Goal: Information Seeking & Learning: Check status

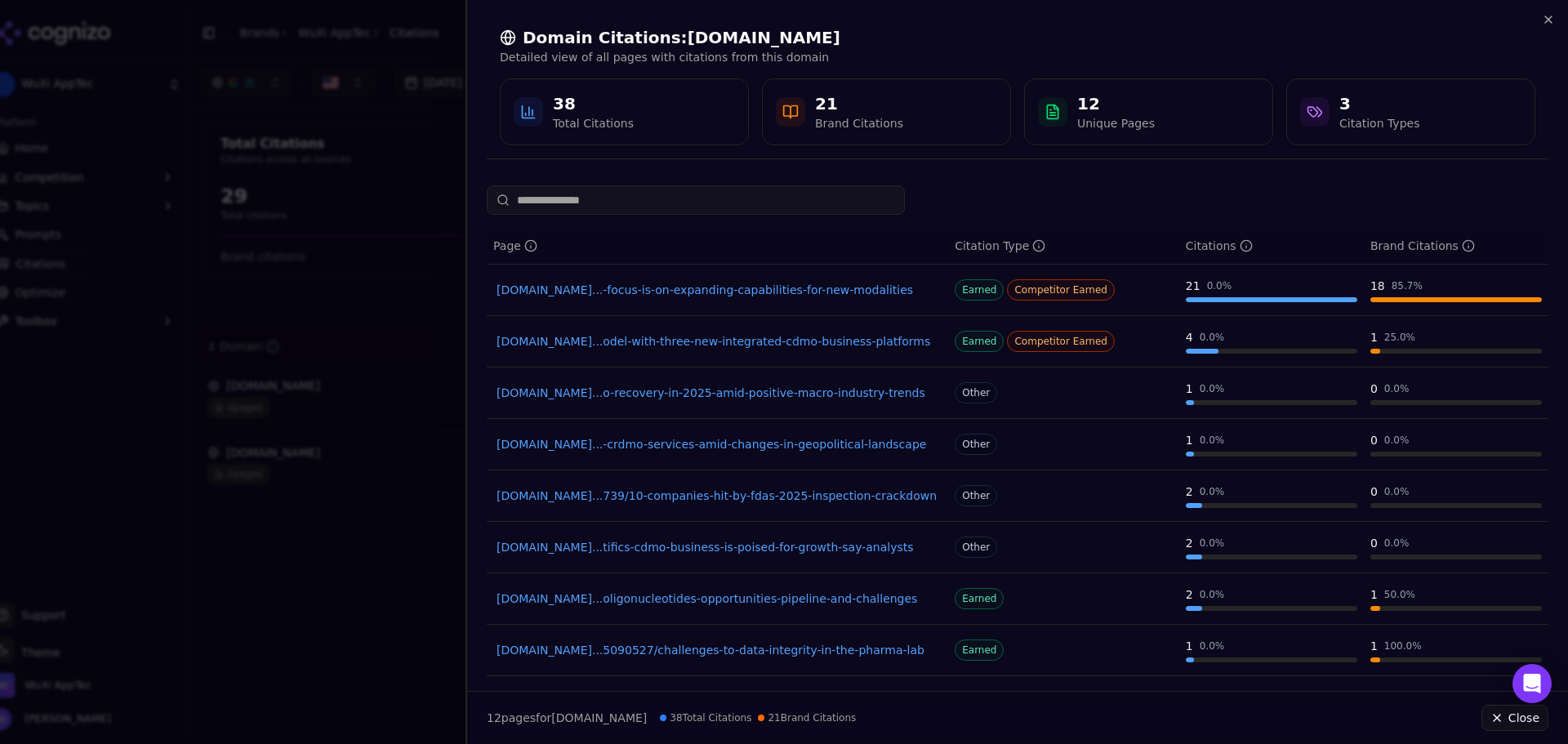
click at [340, 117] on div at bounding box center [784, 372] width 1568 height 744
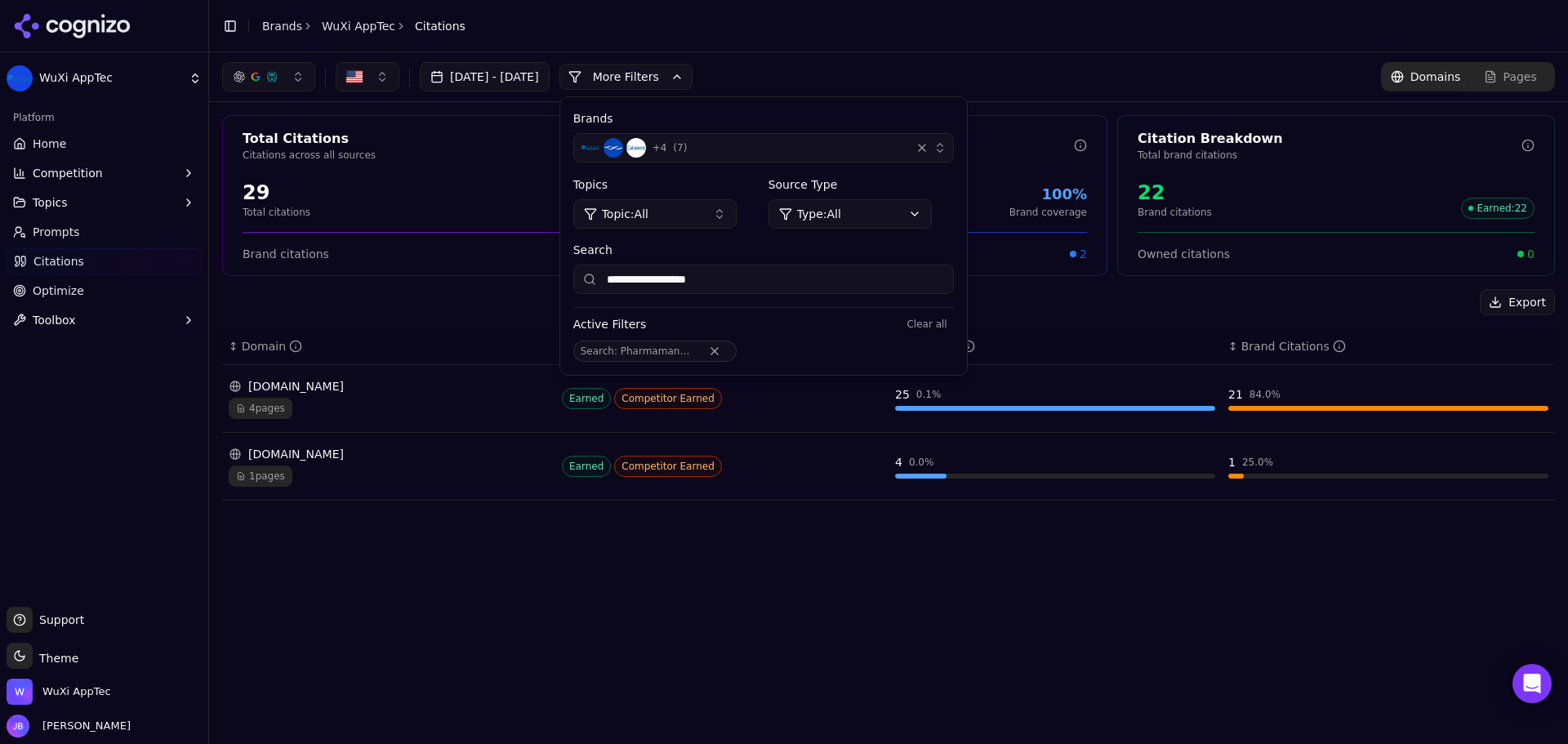
click at [79, 136] on link "Home" at bounding box center [103, 143] width 195 height 26
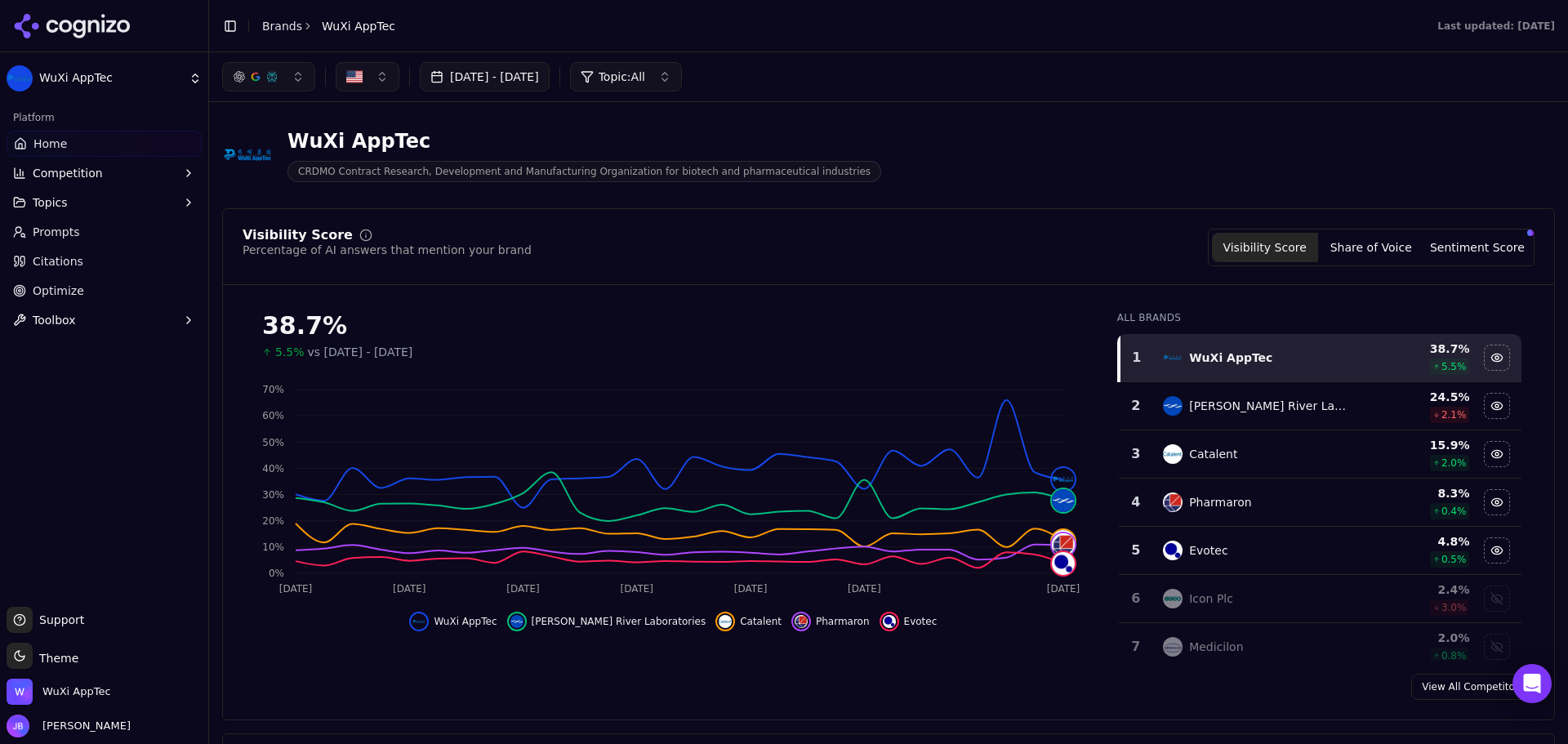
scroll to position [11, 0]
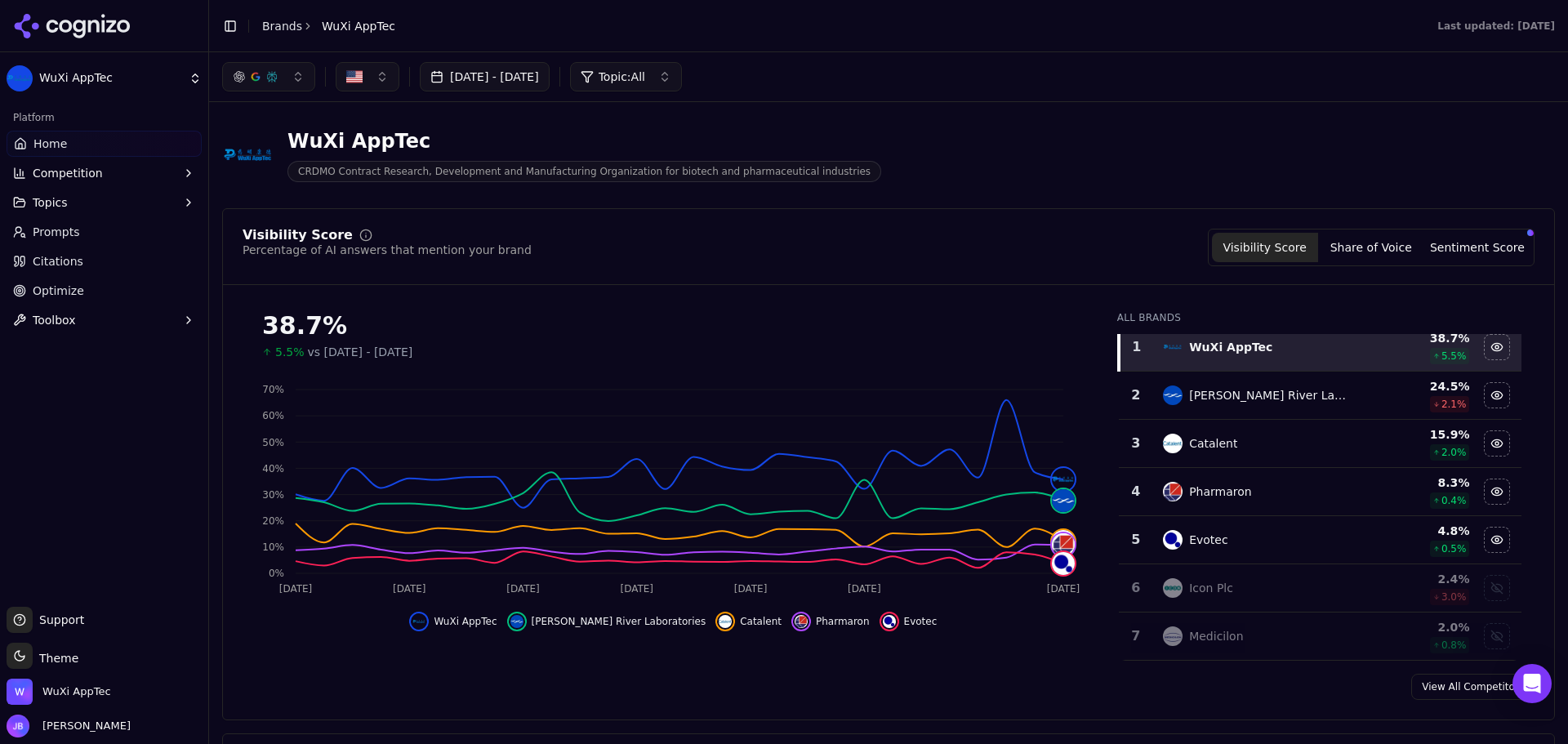
click at [1036, 658] on div "38.7% 5.5% vs [DATE] - [DATE] Aug 11 Aug [DATE] Aug [DATE] Sep [DATE] 0% 10% 20…" at bounding box center [673, 480] width 862 height 363
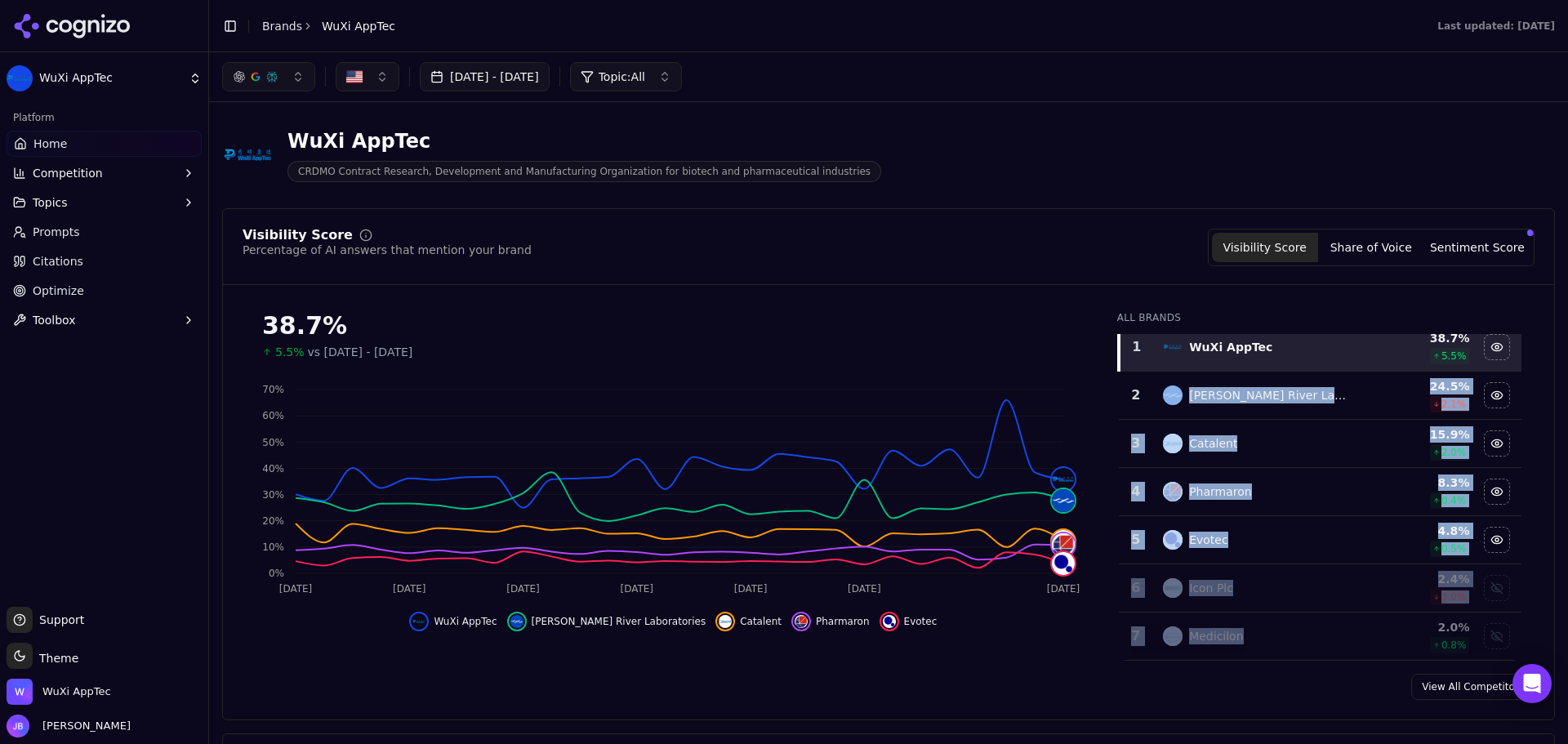
drag, startPoint x: 1146, startPoint y: 387, endPoint x: 1304, endPoint y: 561, distance: 235.0
click at [1259, 629] on tbody "1 WuXi AppTec 38.7 % 5.5 % 2 [PERSON_NAME] River Laboratories 24.5 % 2.1 % 3 Ca…" at bounding box center [1320, 492] width 403 height 337
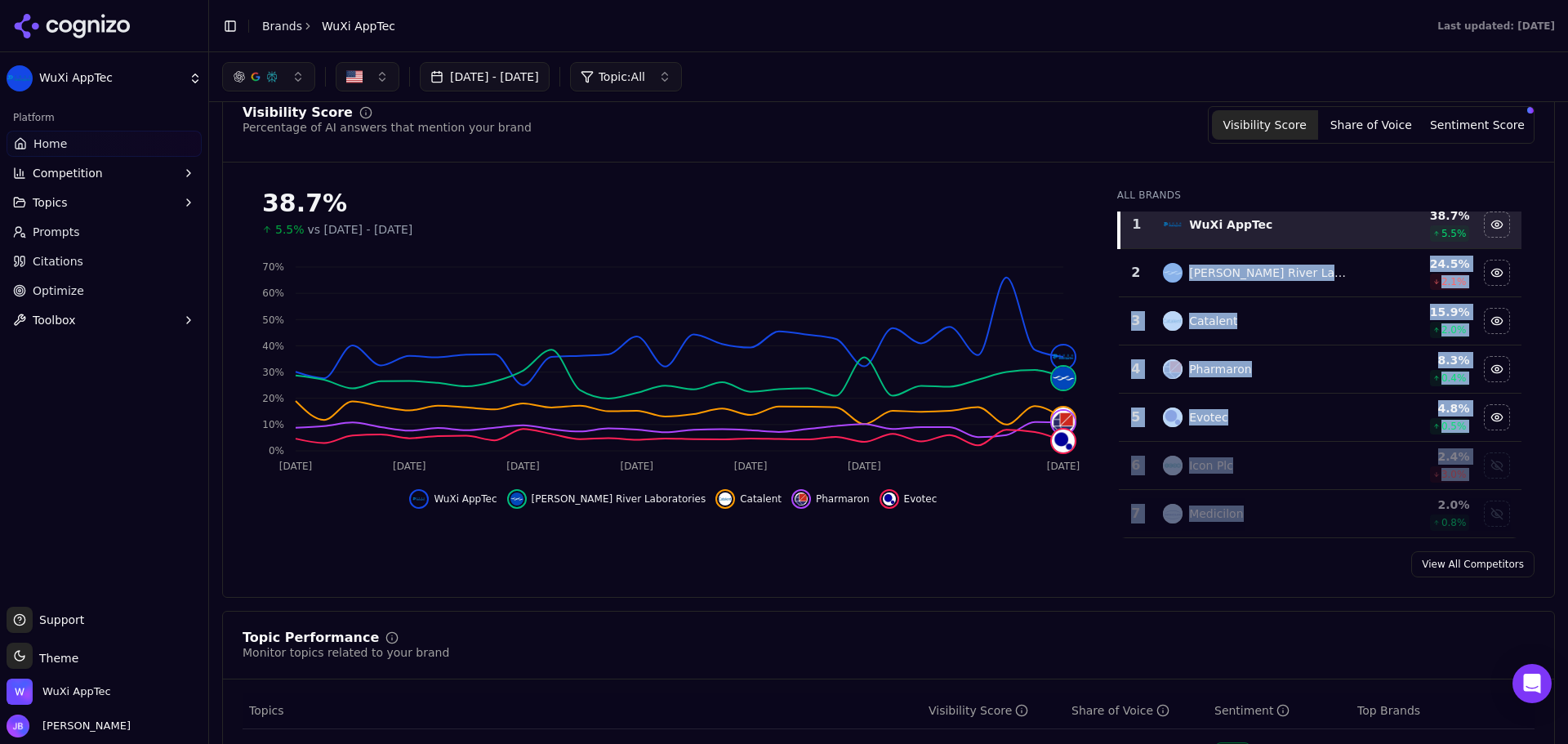
scroll to position [245, 0]
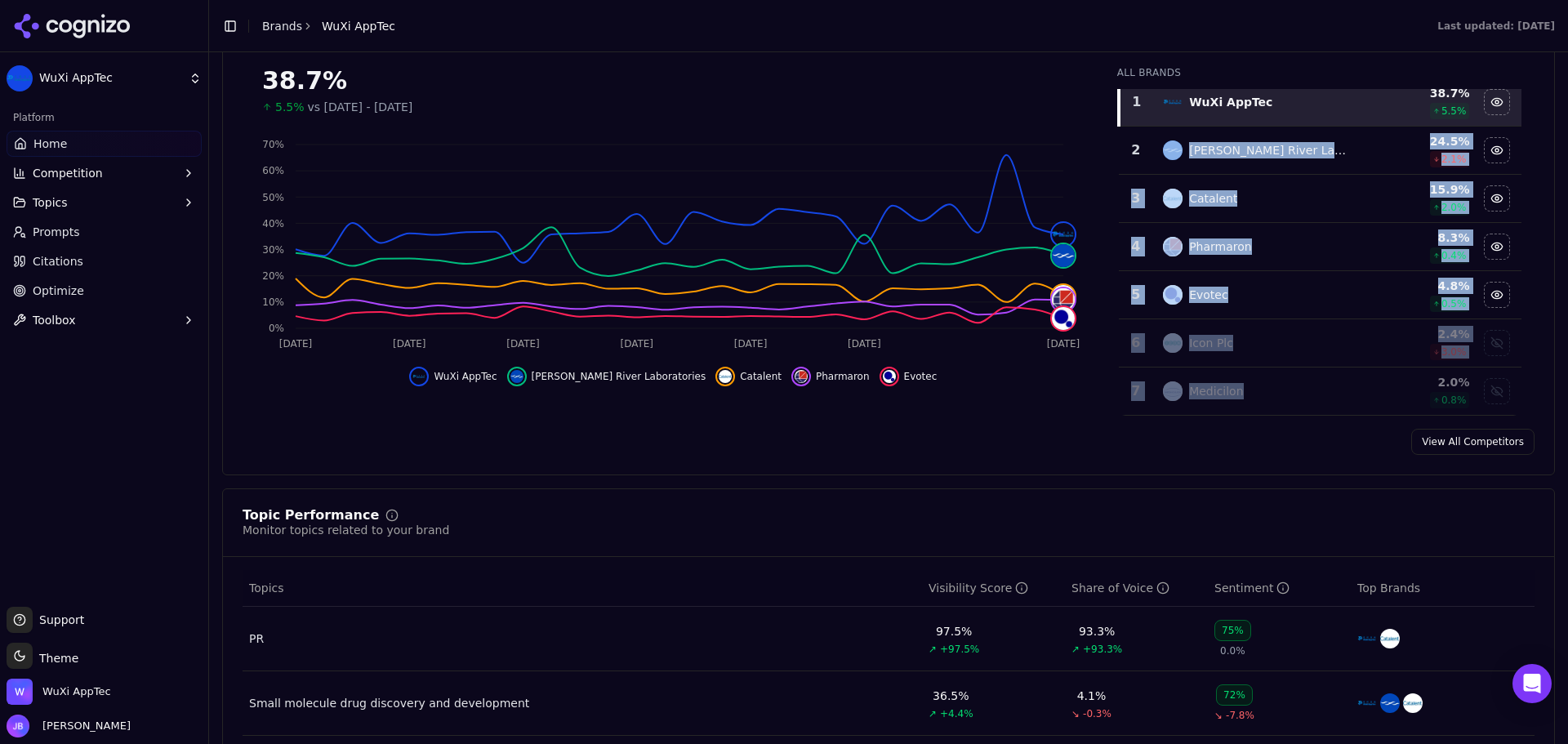
copy tbody "[PERSON_NAME] River Laboratories 24.5 % 2.1 % 3 Catalent 15.9 % 2.0 % 4 Pharmar…"
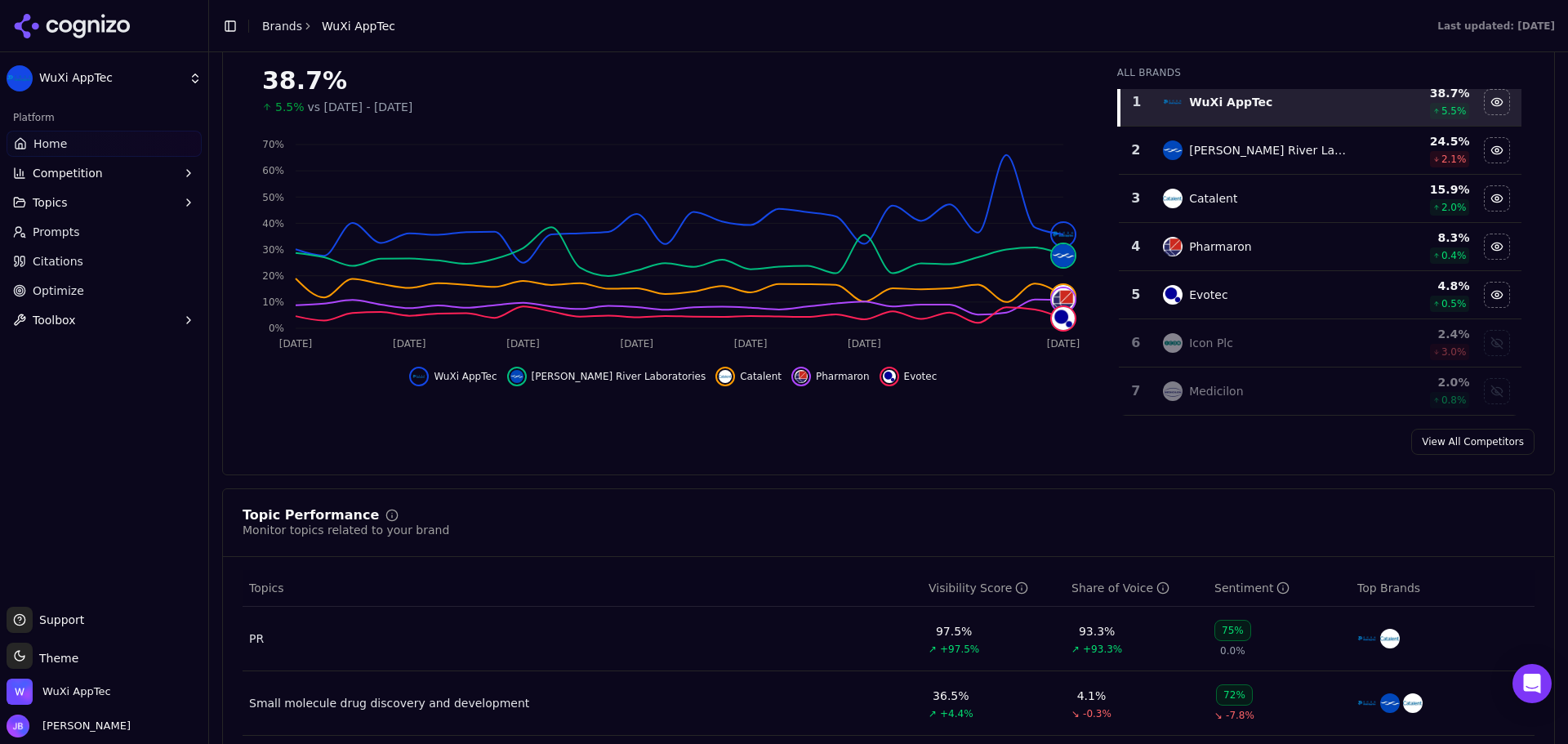
click at [183, 525] on div "Platform Home Competition Topics Prompts Citations Optimize Toolbox" at bounding box center [104, 349] width 208 height 502
click at [135, 537] on div "Platform Home Competition Topics Prompts Citations Optimize Toolbox" at bounding box center [104, 349] width 208 height 502
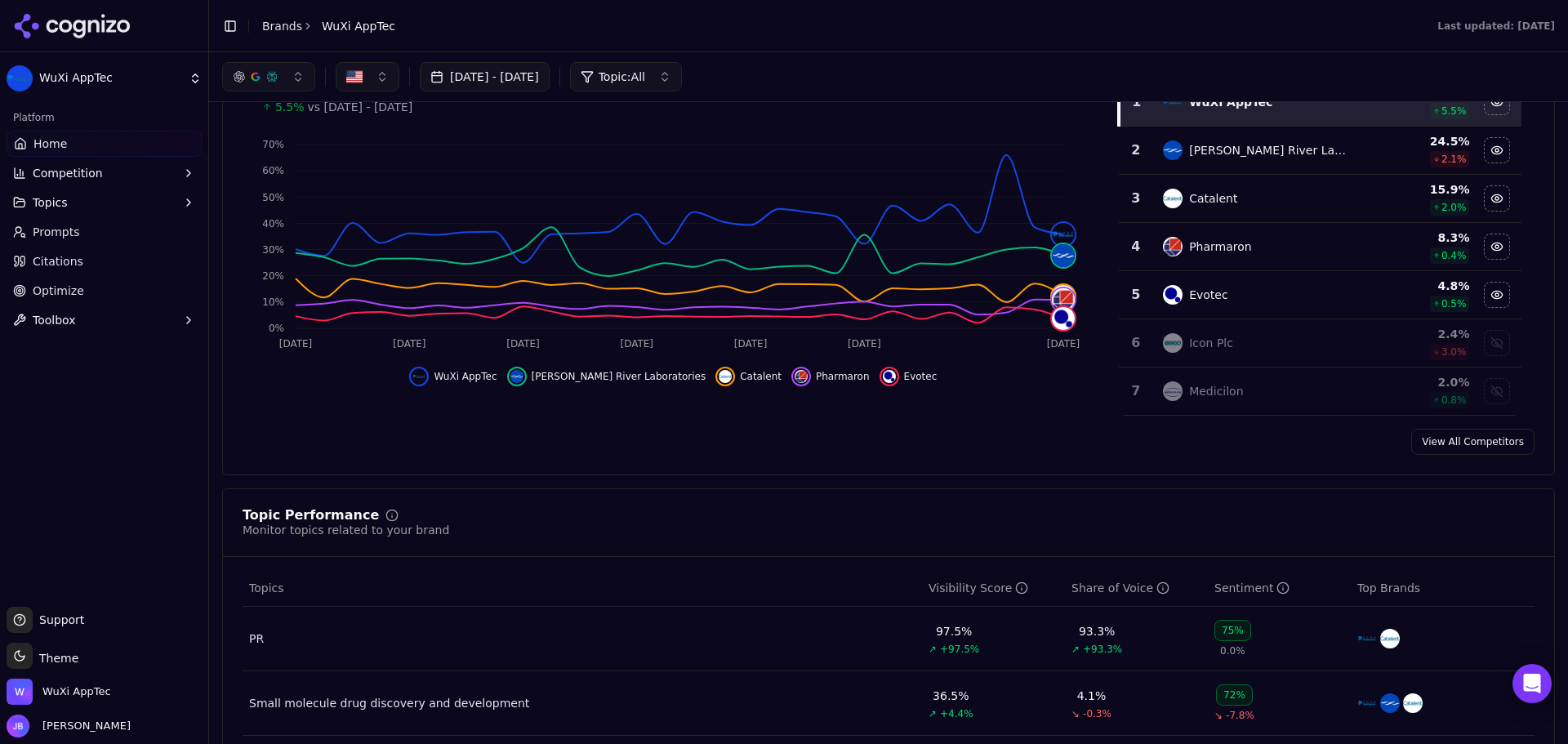
scroll to position [0, 0]
